Goal: Task Accomplishment & Management: Manage account settings

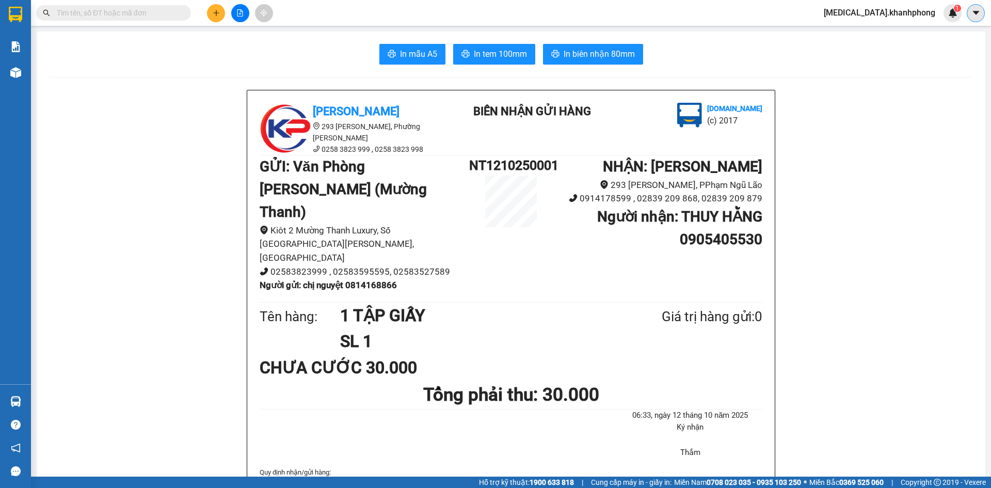
click at [976, 11] on icon "caret-down" at bounding box center [975, 13] width 6 height 4
click at [901, 10] on span "[MEDICAL_DATA].khanhphong" at bounding box center [879, 12] width 128 height 13
click at [909, 35] on span "Đăng xuất" at bounding box center [905, 31] width 63 height 11
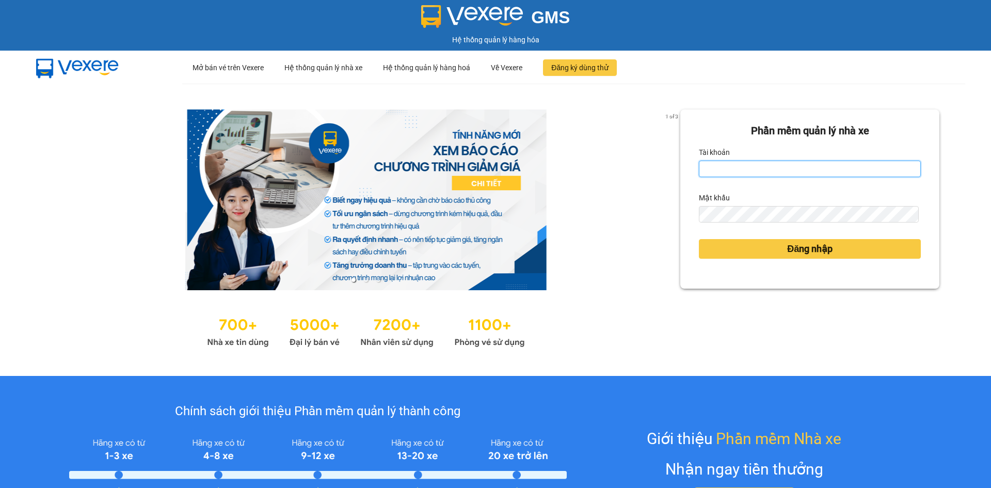
click at [792, 165] on input "Tài khoản" at bounding box center [810, 168] width 222 height 17
type input "quan.khanhphong"
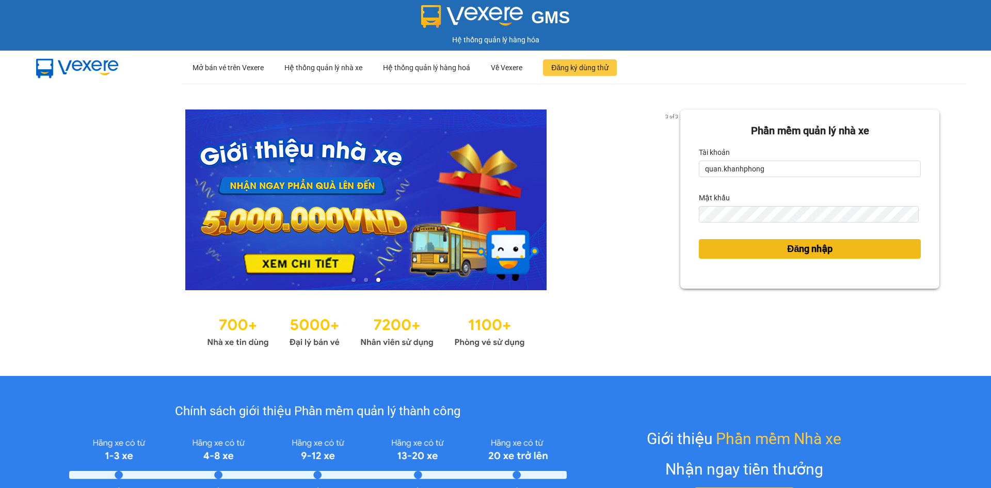
click at [898, 247] on button "Đăng nhập" at bounding box center [810, 249] width 222 height 20
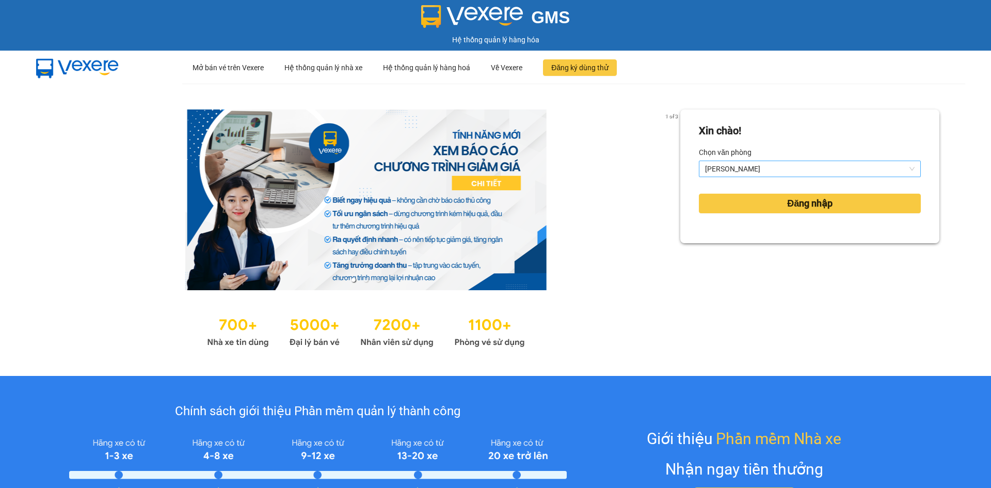
click at [849, 173] on span "[PERSON_NAME]" at bounding box center [809, 168] width 209 height 15
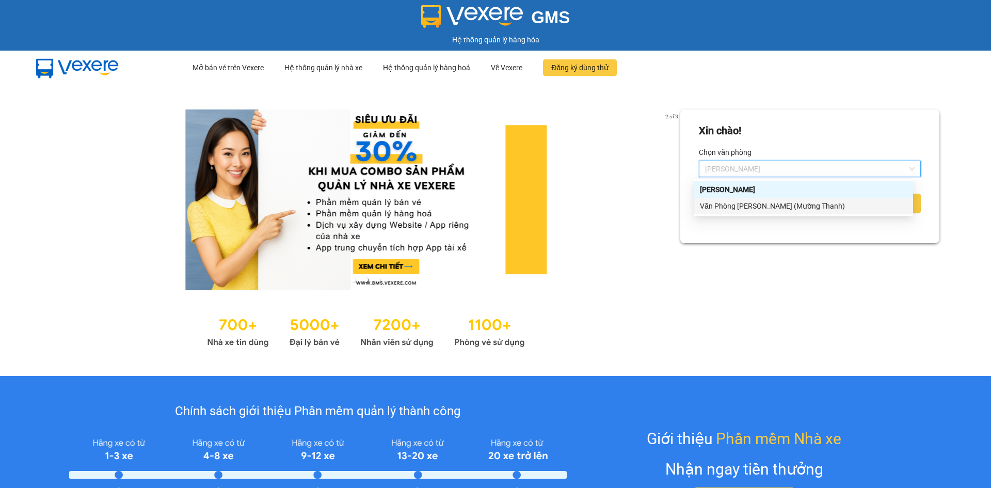
click at [795, 207] on div "Văn Phòng [PERSON_NAME] (Mường Thanh)" at bounding box center [803, 205] width 207 height 11
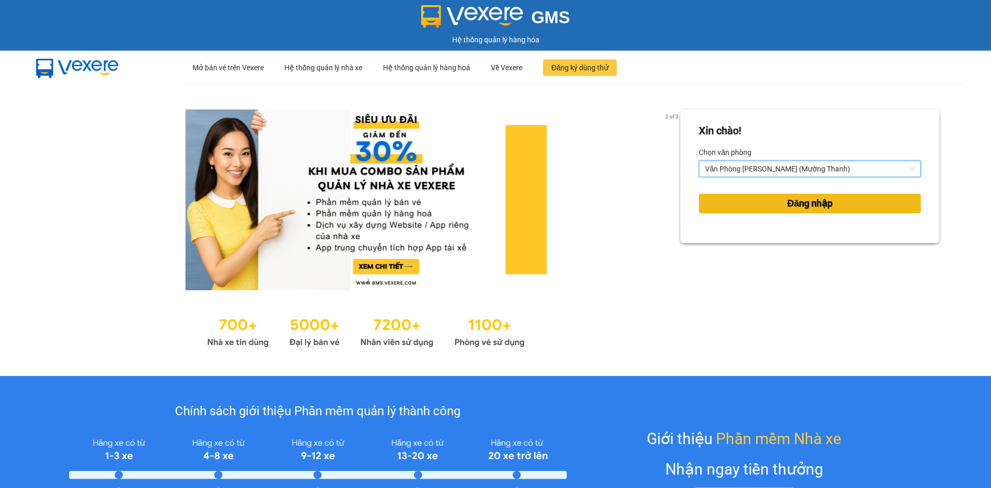
click at [828, 213] on button "Đăng nhập" at bounding box center [810, 203] width 222 height 20
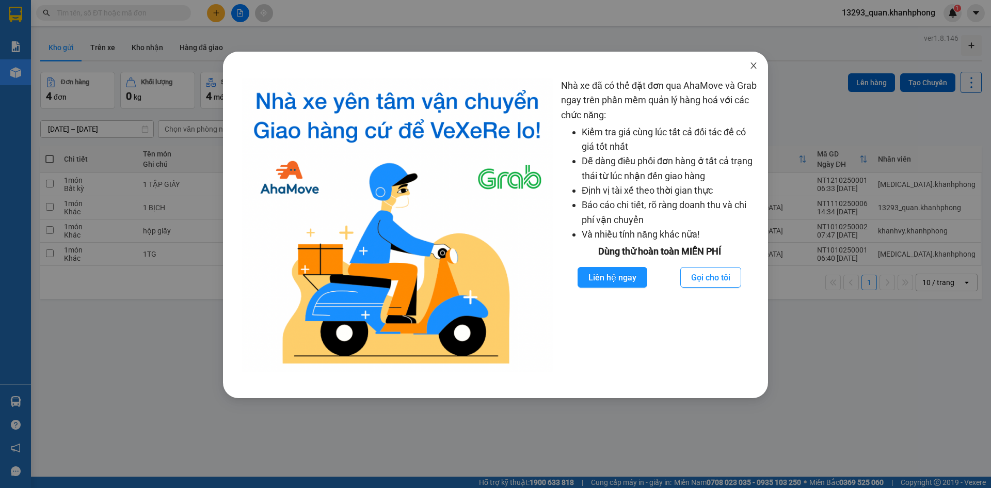
click at [755, 67] on icon "close" at bounding box center [753, 65] width 8 height 8
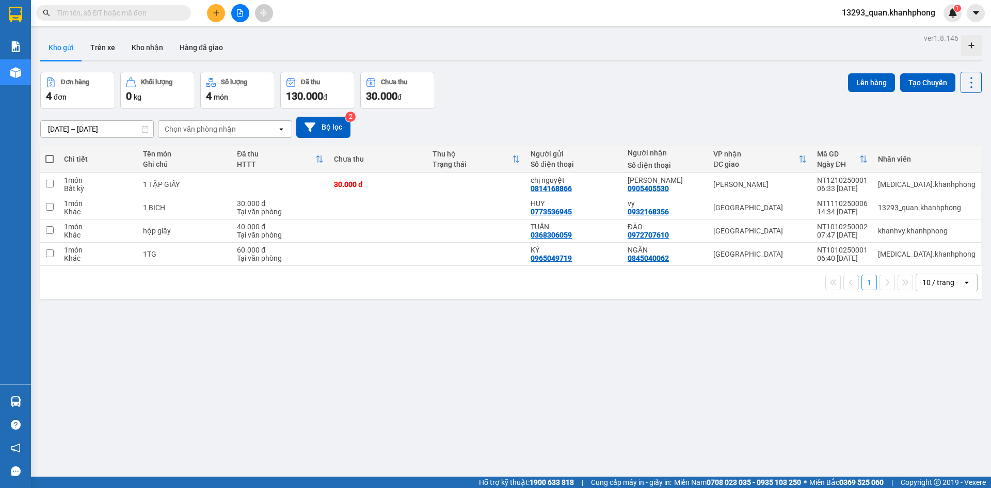
click at [755, 101] on div "Đơn hàng 4 đơn Khối lượng 0 kg Số lượng 4 món Đã thu 130.000 đ Chưa thu 30.000 …" at bounding box center [510, 90] width 941 height 37
click at [643, 95] on div "Đơn hàng 4 đơn Khối lượng 0 kg Số lượng 4 món Đã thu 130.000 đ Chưa thu 30.000 …" at bounding box center [510, 90] width 941 height 37
click at [686, 118] on div "[DATE] – [DATE] Press the down arrow key to interact with the calendar and sele…" at bounding box center [510, 127] width 941 height 21
click at [719, 91] on div "Đơn hàng 4 đơn Khối lượng 0 kg Số lượng 4 món Đã thu 130.000 đ Chưa thu 30.000 …" at bounding box center [510, 90] width 941 height 37
